Goal: Check status: Check status

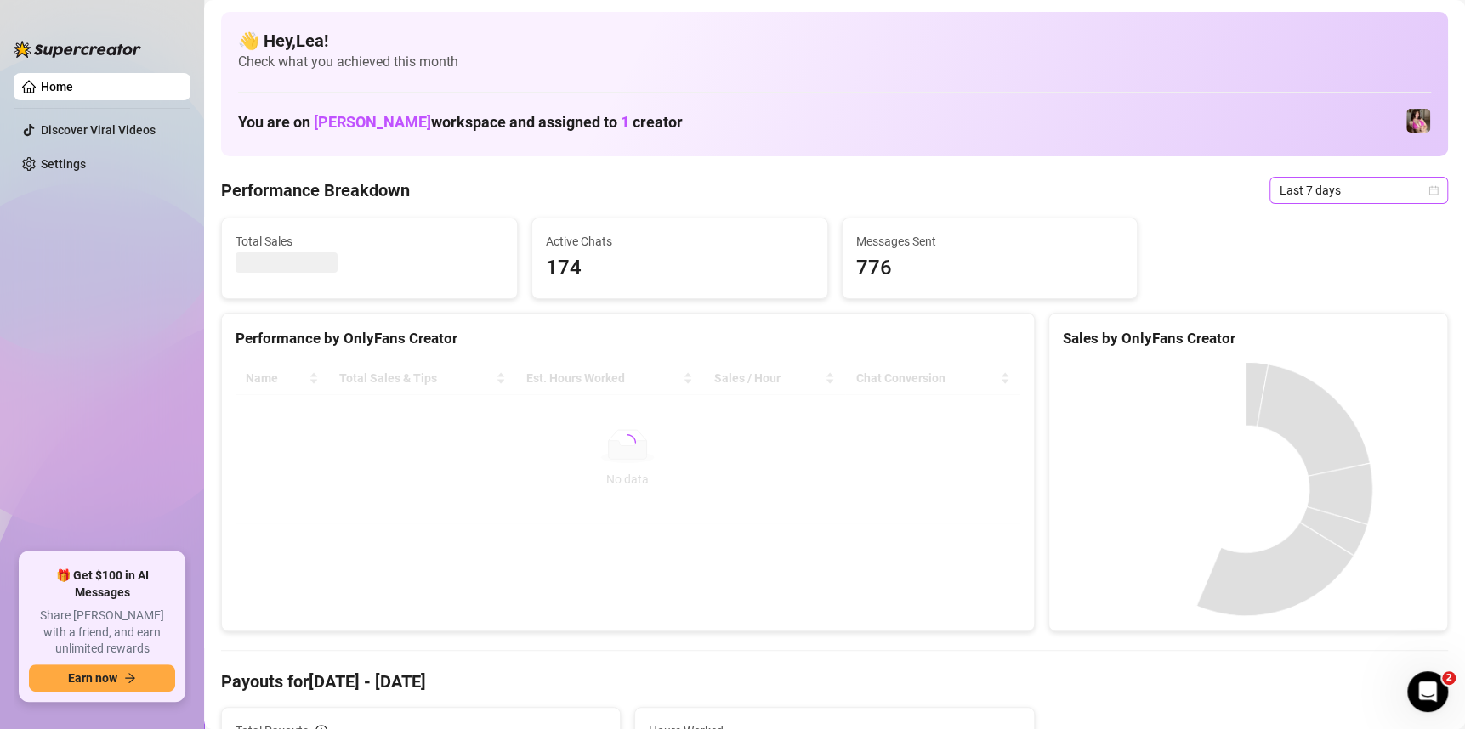
click at [1429, 187] on icon "calendar" at bounding box center [1433, 189] width 9 height 9
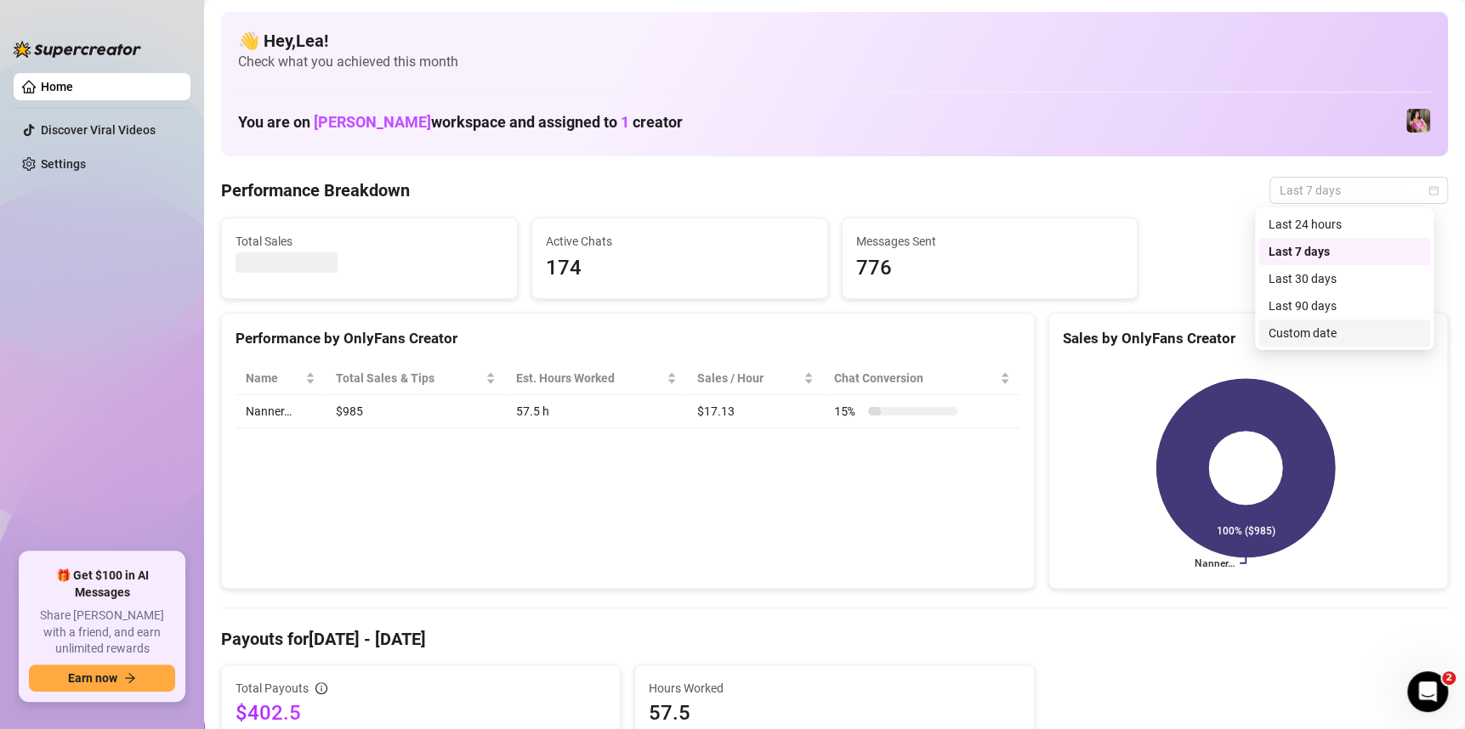
click at [1287, 333] on div "Custom date" at bounding box center [1343, 333] width 151 height 19
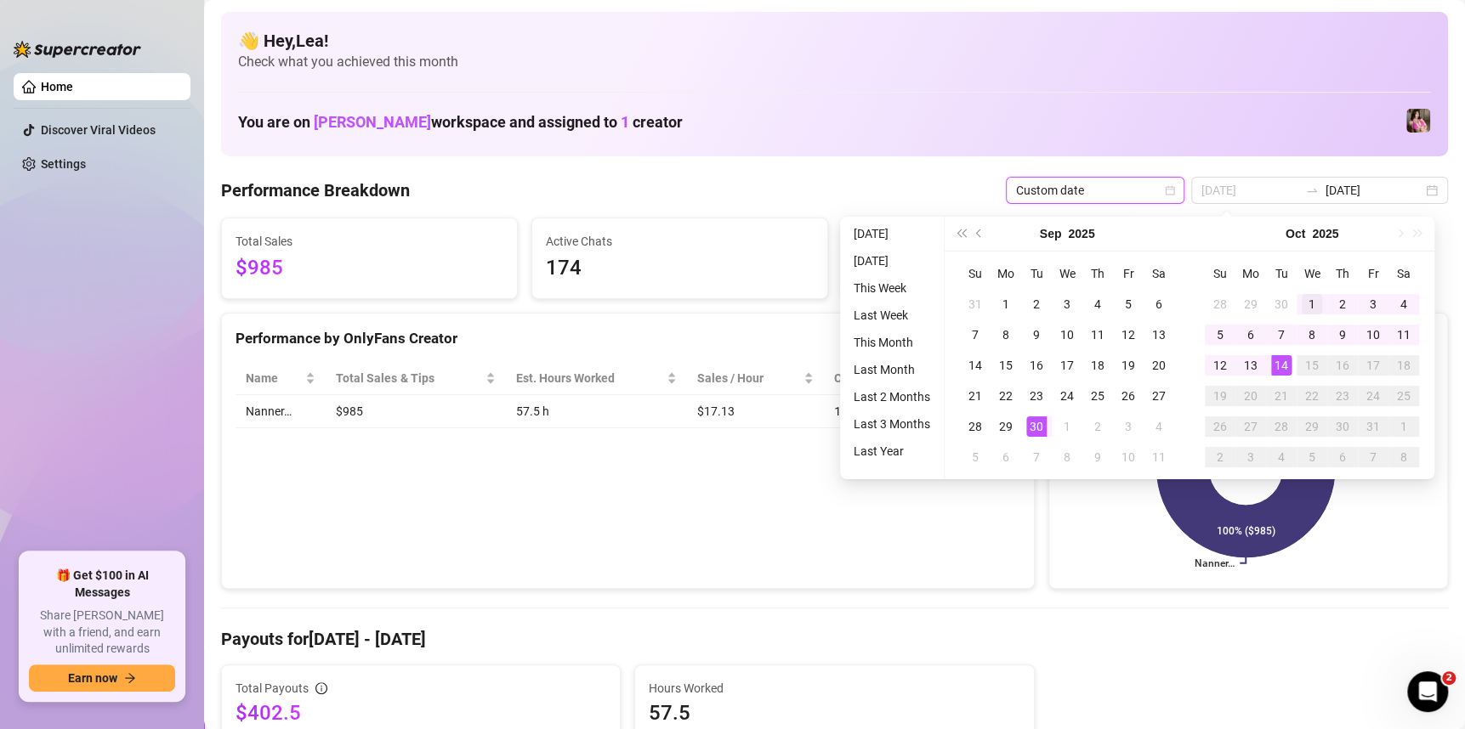
type input "2025-10-01"
click at [1307, 295] on div "1" at bounding box center [1311, 304] width 20 height 20
type input "2025-10-13"
click at [1241, 363] on div "13" at bounding box center [1250, 365] width 20 height 20
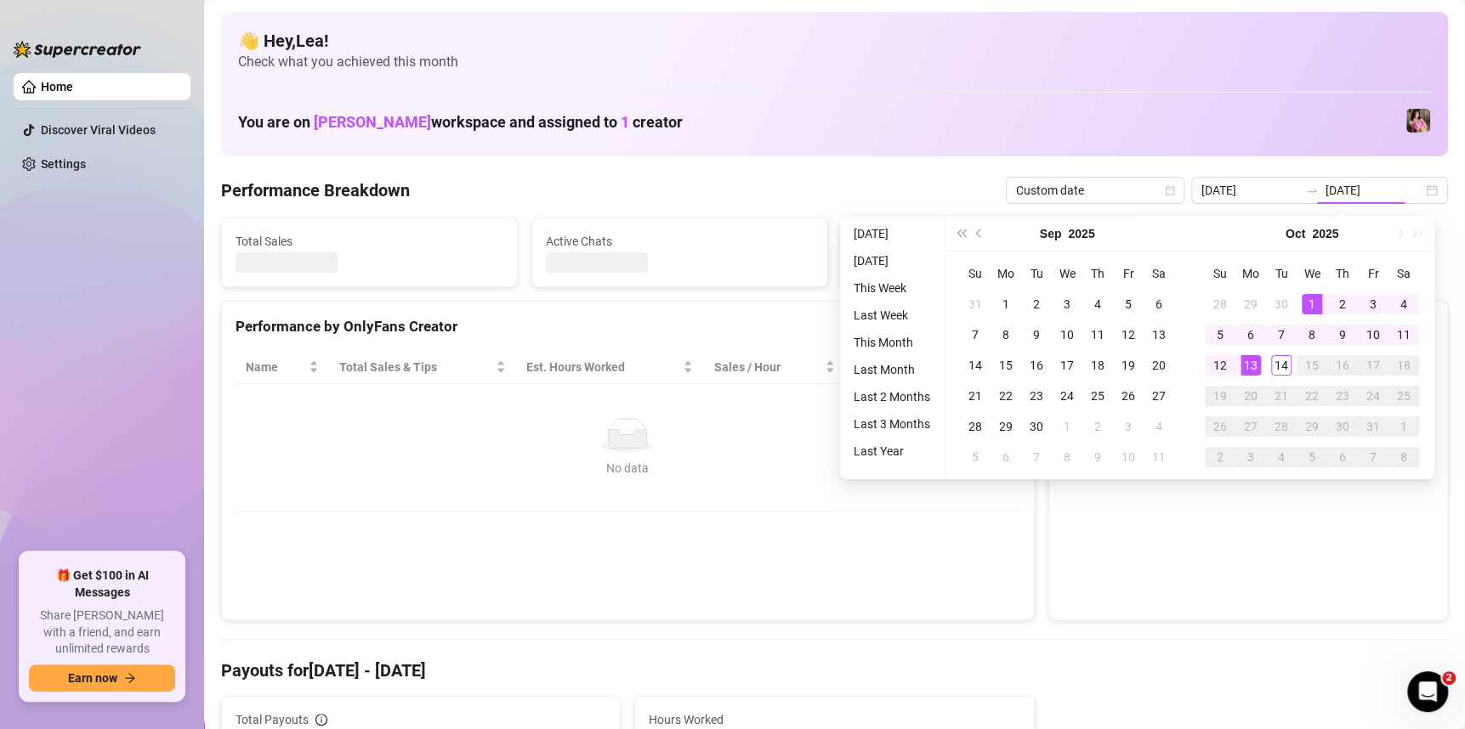
type input "2025-10-01"
type input "2025-10-13"
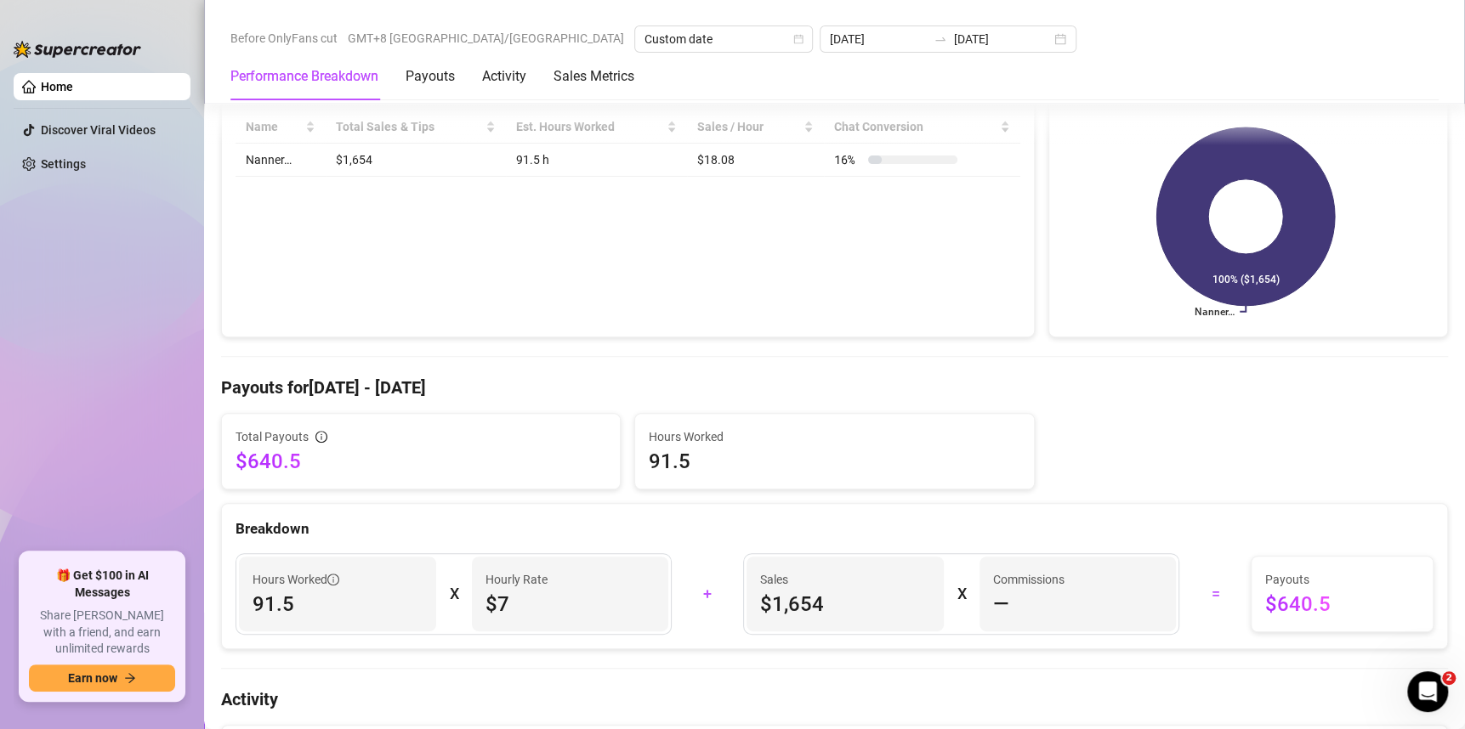
scroll to position [255, 0]
